Goal: Navigation & Orientation: Find specific page/section

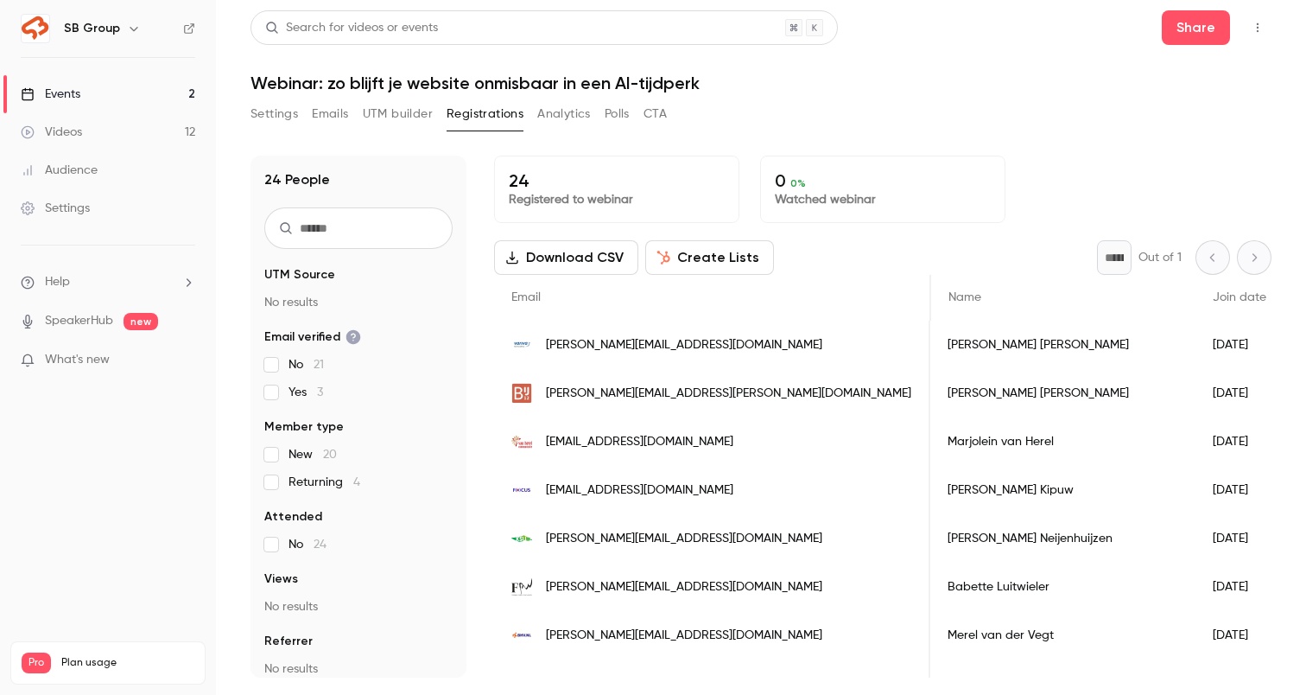
scroll to position [0, 2]
click at [181, 90] on link "Events 2" at bounding box center [108, 94] width 216 height 38
